Goal: Information Seeking & Learning: Learn about a topic

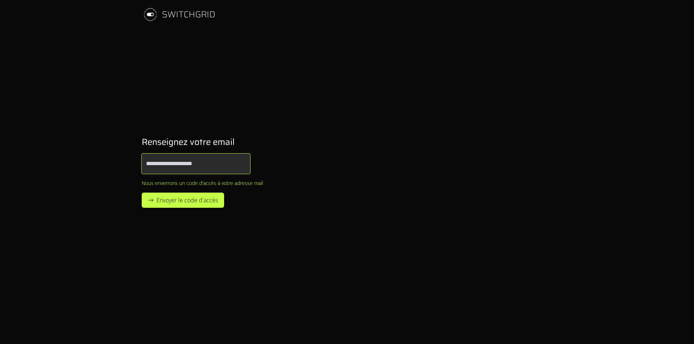
type input "**********"
click at [207, 203] on span "Envoyer le code d'accès" at bounding box center [186, 200] width 61 height 9
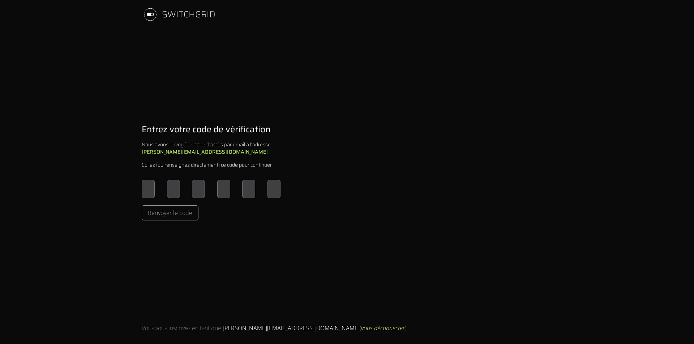
type input "*"
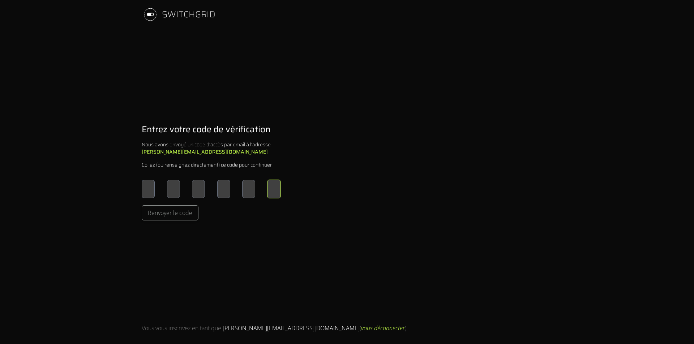
type input "*"
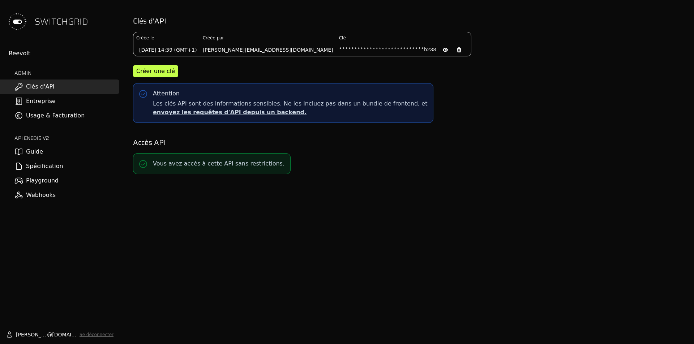
click at [65, 163] on link "Spécification" at bounding box center [59, 166] width 119 height 14
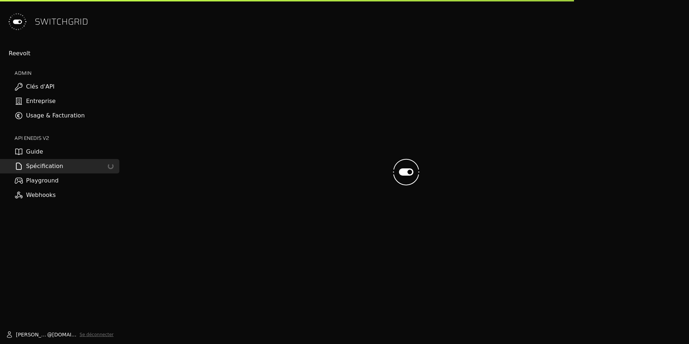
select select "**********"
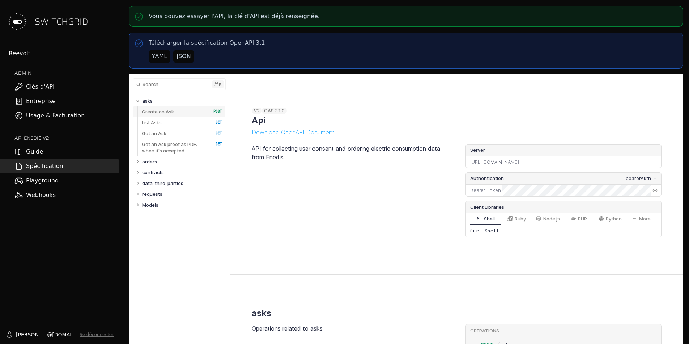
click at [178, 113] on link "Create an Ask   HTTP Method: POST" at bounding box center [182, 111] width 80 height 11
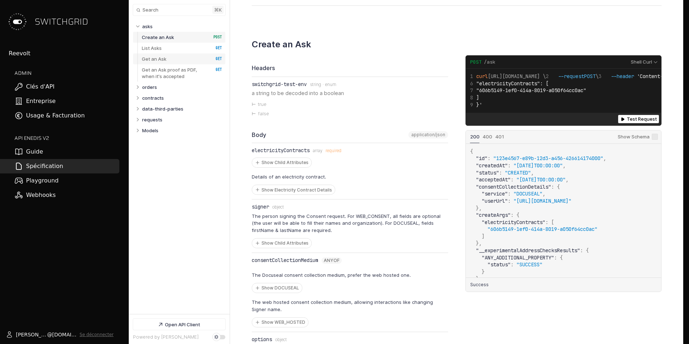
click at [154, 59] on p "Get an Ask" at bounding box center [154, 59] width 25 height 7
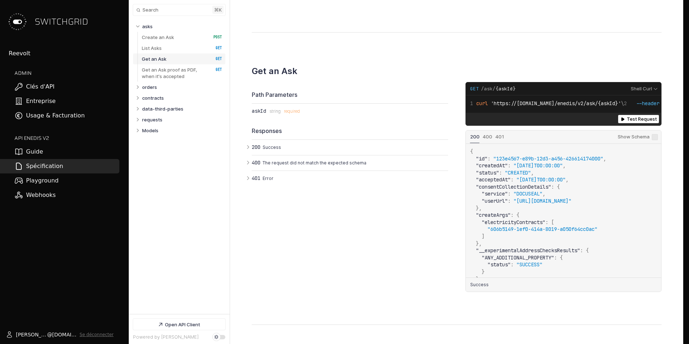
click at [79, 115] on link "Usage & Facturation" at bounding box center [59, 115] width 119 height 14
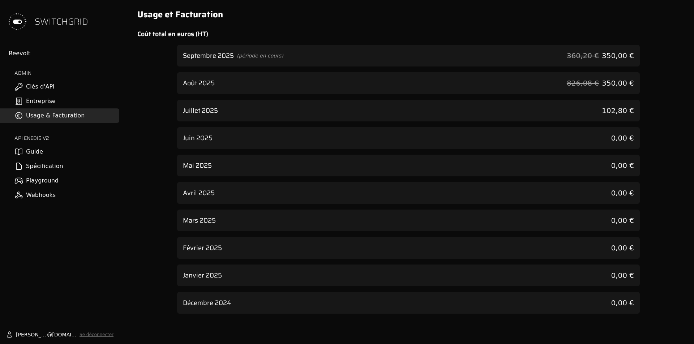
click at [207, 61] on div "Septembre 2025 (période en cours) 360,20 € 350,00 €" at bounding box center [408, 56] width 463 height 22
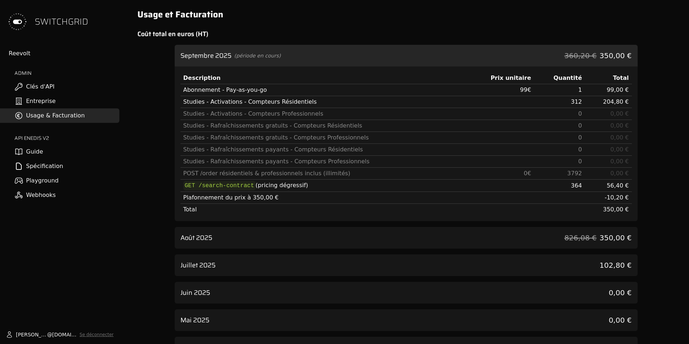
click at [220, 244] on div "Août 2025 826,08 € 350,00 €" at bounding box center [406, 238] width 463 height 22
